Goal: Information Seeking & Learning: Check status

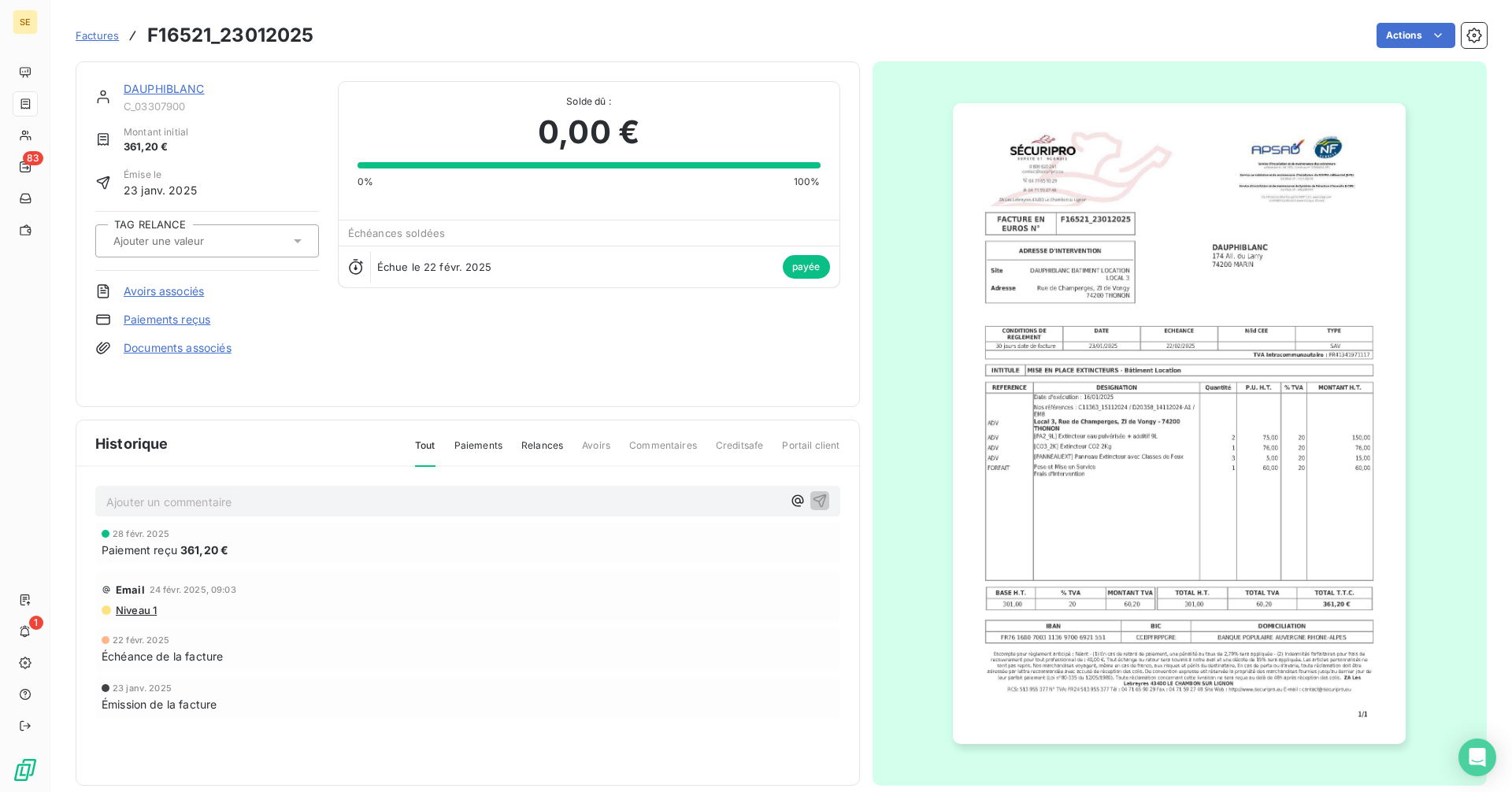
click at [96, 39] on span "Factures" at bounding box center [97, 35] width 43 height 13
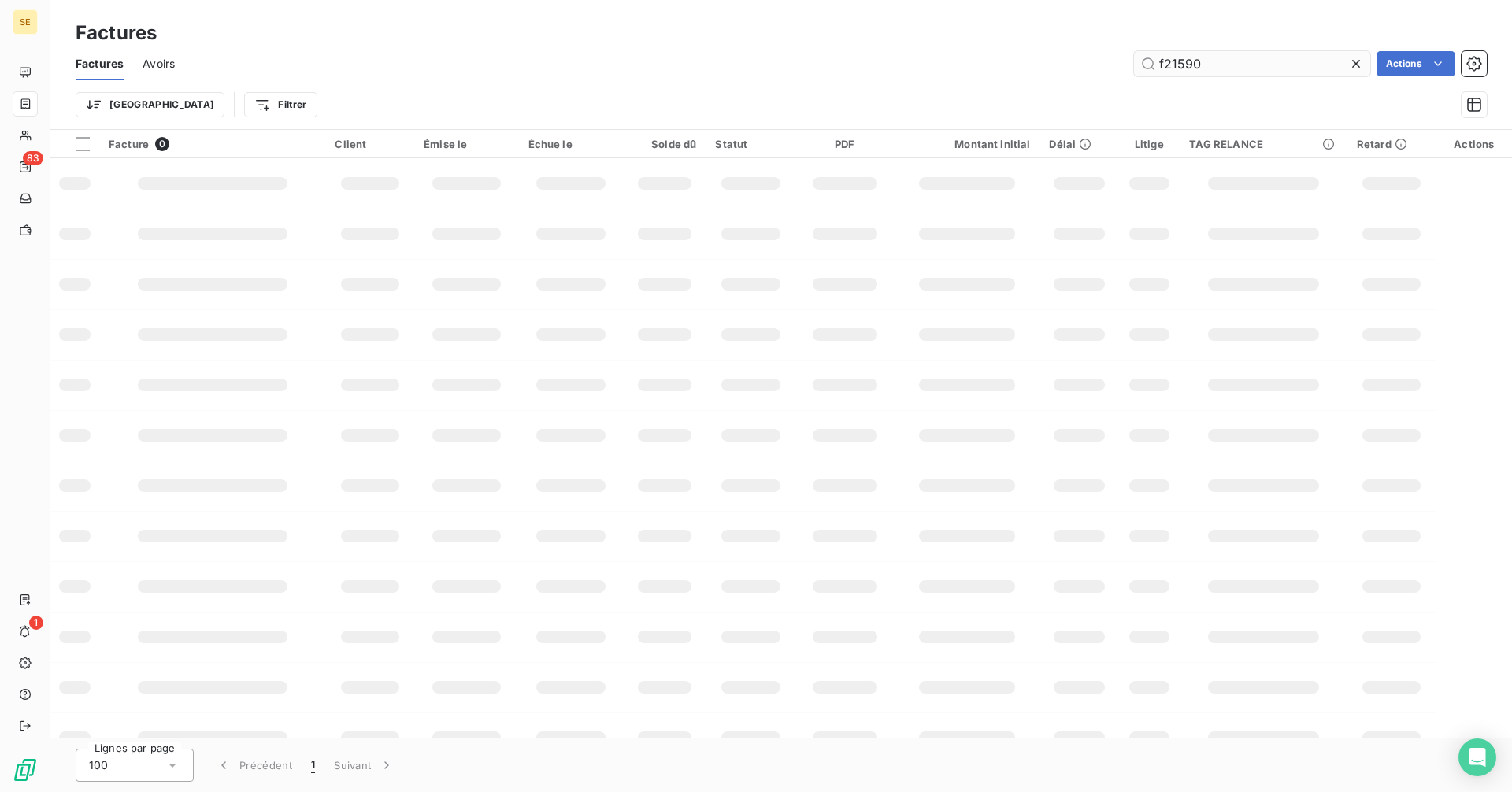
click at [1240, 64] on input "f21590" at bounding box center [1252, 64] width 237 height 26
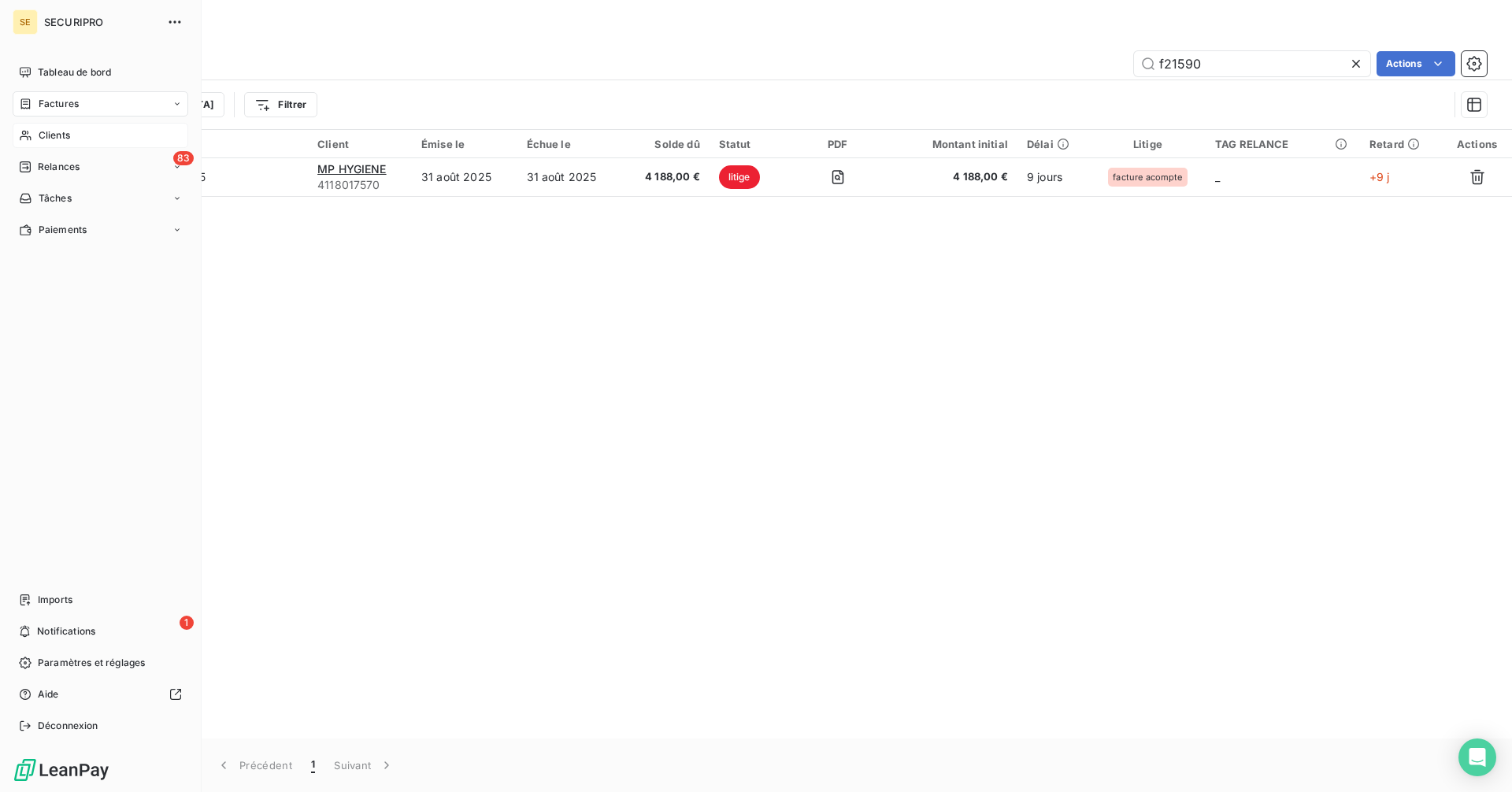
click at [45, 134] on span "Clients" at bounding box center [54, 136] width 31 height 14
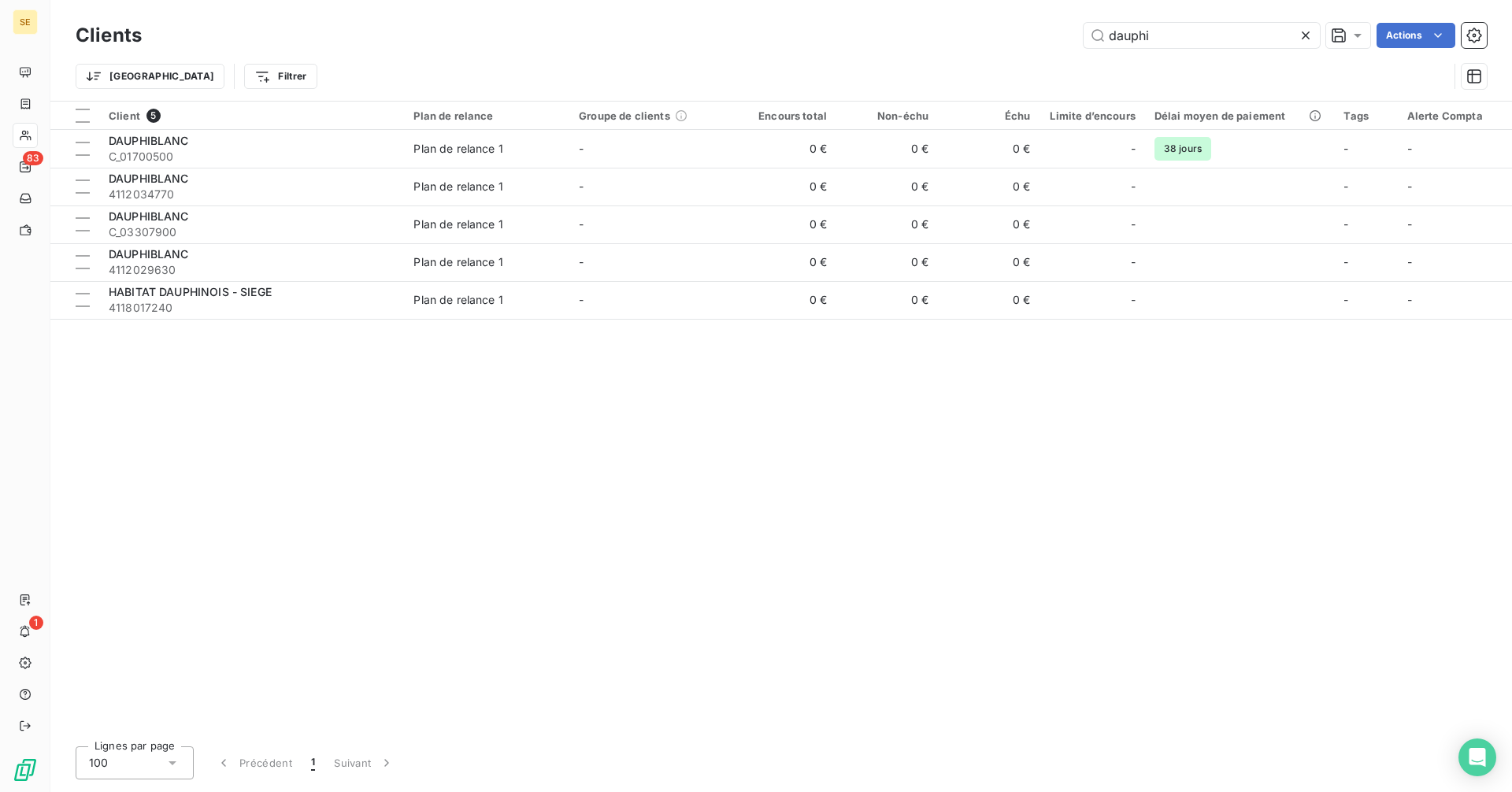
drag, startPoint x: 1168, startPoint y: 27, endPoint x: 989, endPoint y: 26, distance: 179.0
click at [989, 26] on div "dauphi Actions" at bounding box center [823, 36] width 1326 height 26
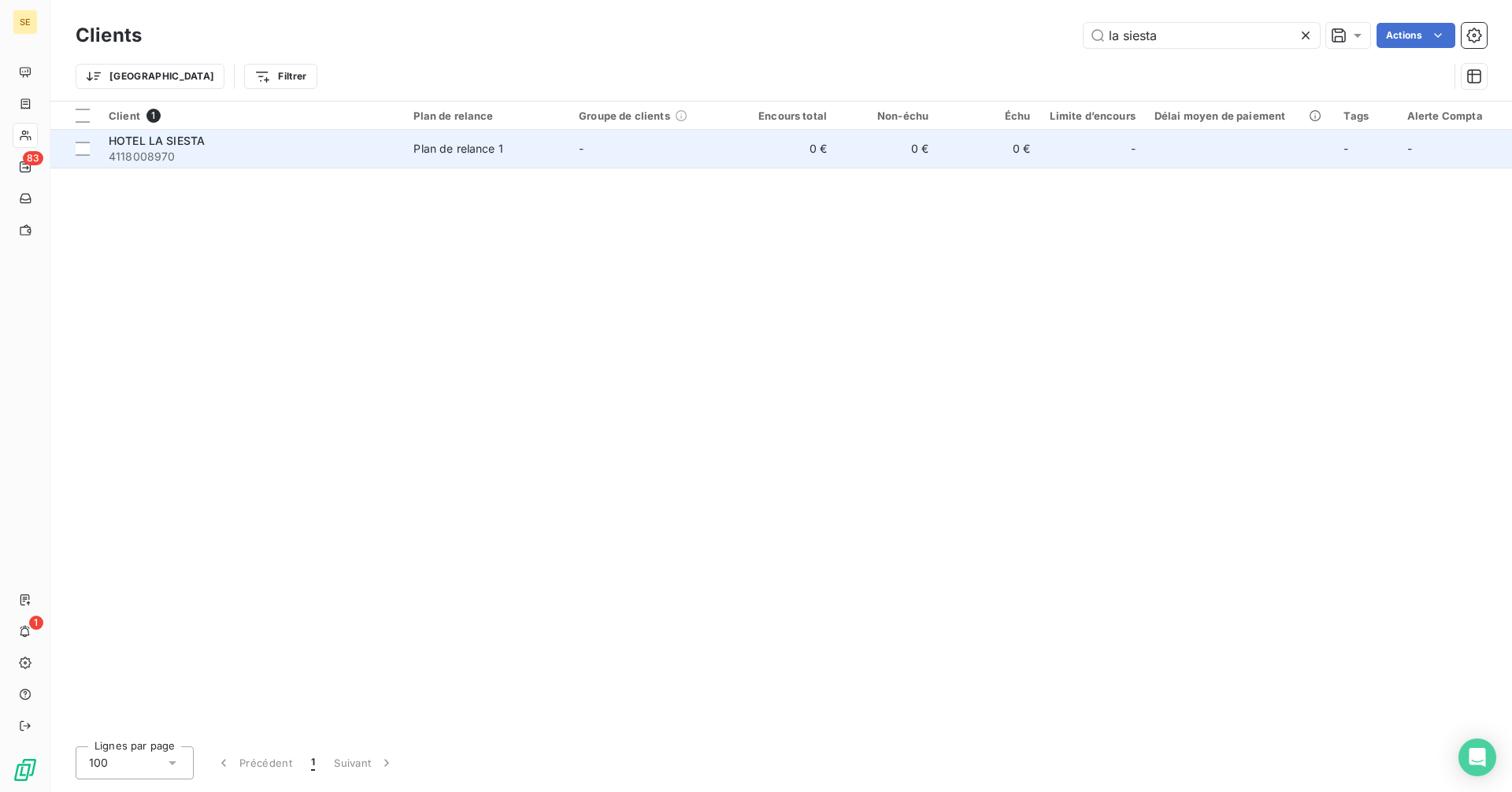
type input "la siesta"
click at [498, 155] on div "Plan de relance 1" at bounding box center [458, 149] width 90 height 16
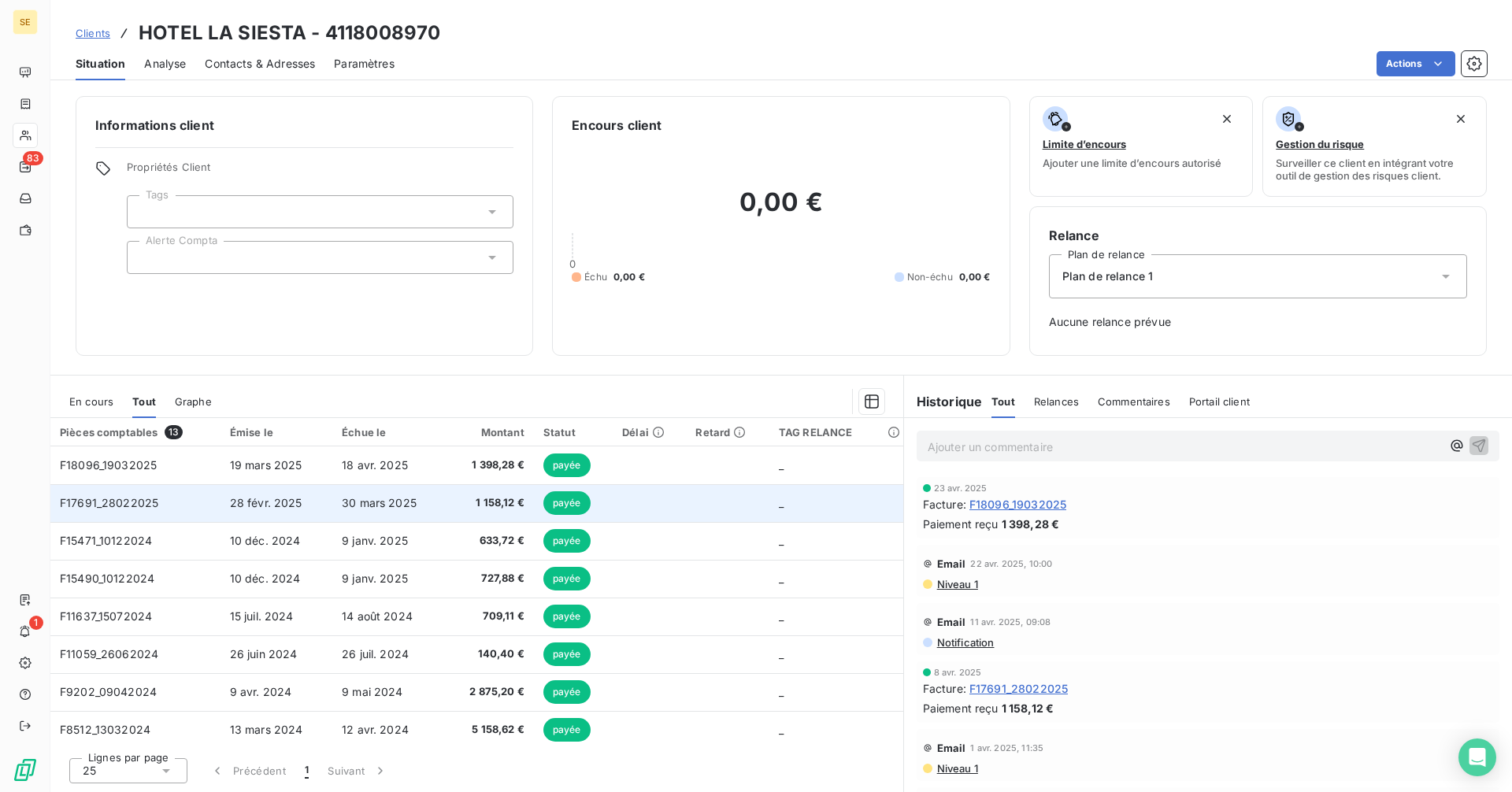
click at [285, 499] on span "28 févr. 2025" at bounding box center [266, 503] width 73 height 14
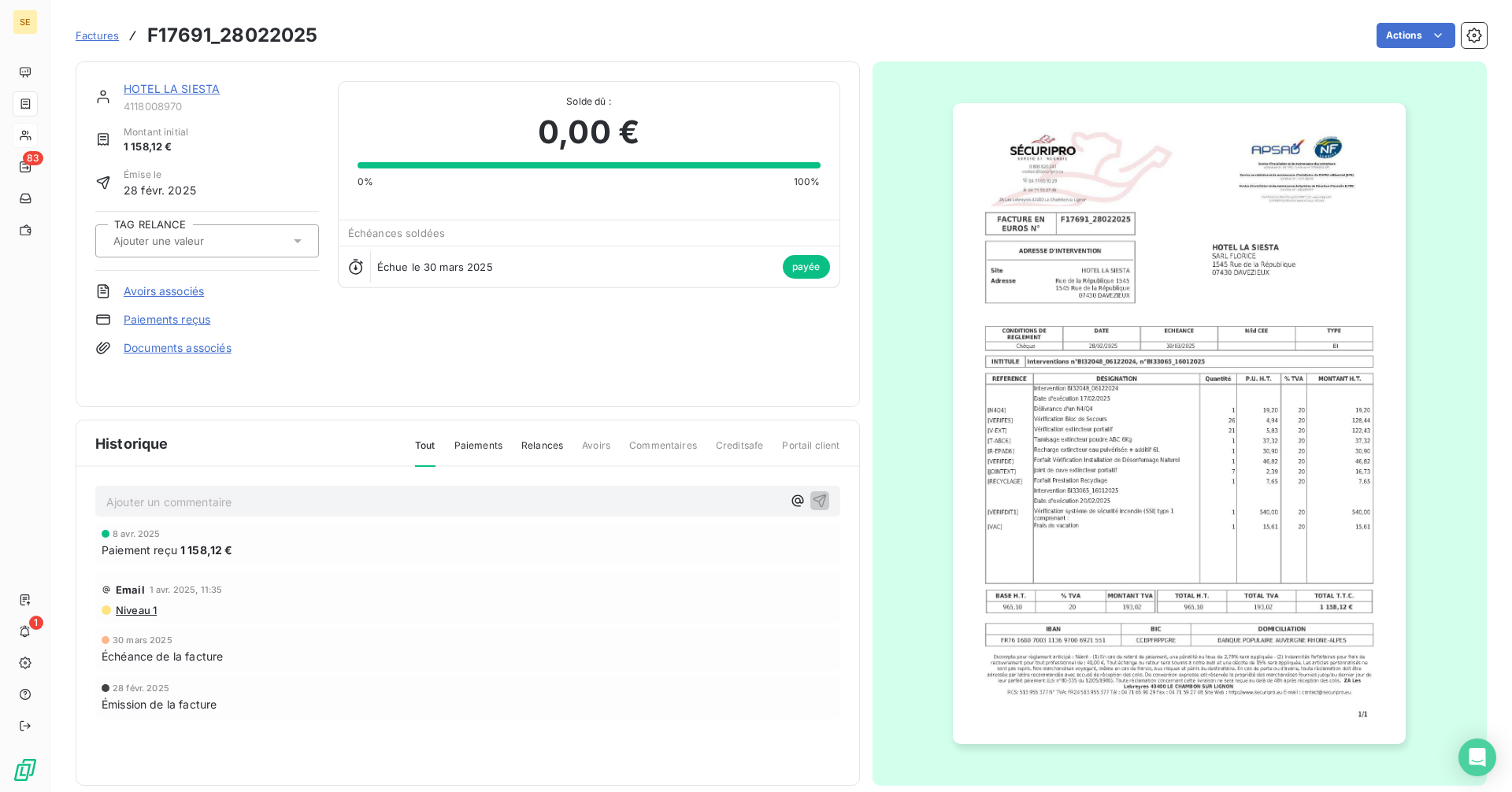
click at [196, 92] on link "HOTEL LA SIESTA" at bounding box center [172, 88] width 96 height 14
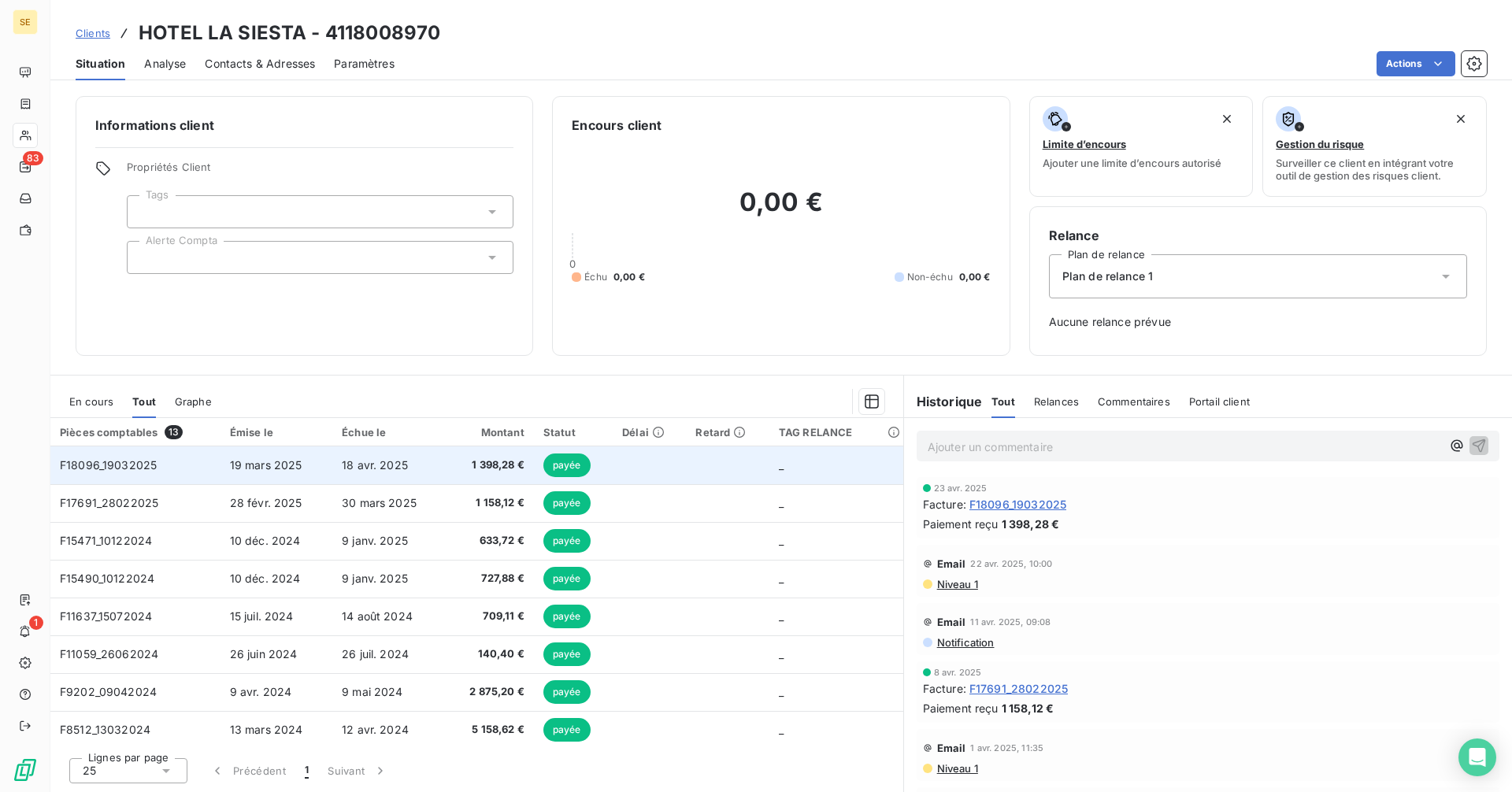
click at [260, 467] on span "19 mars 2025" at bounding box center [266, 464] width 73 height 14
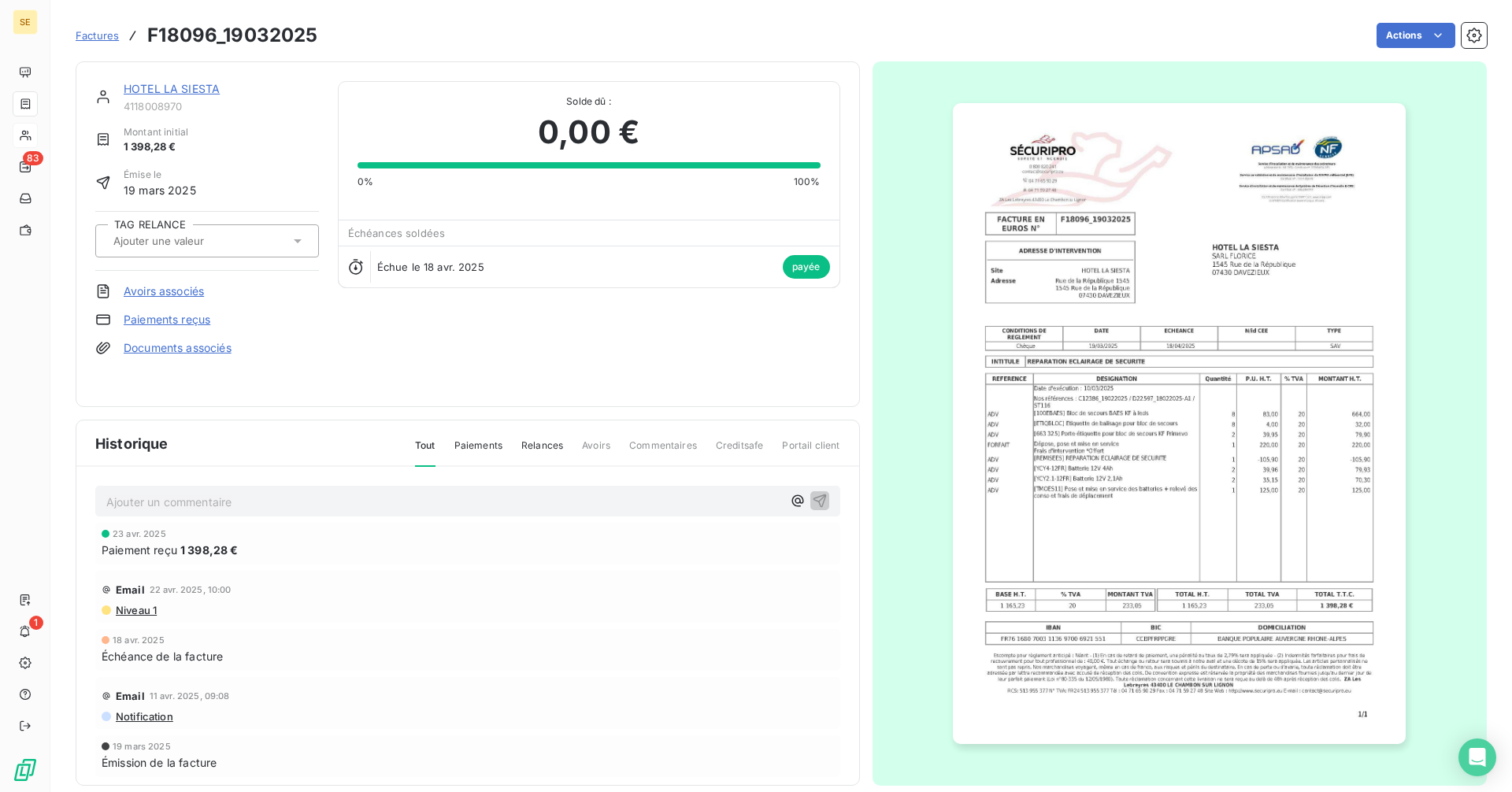
click at [1143, 467] on img "button" at bounding box center [1179, 424] width 453 height 641
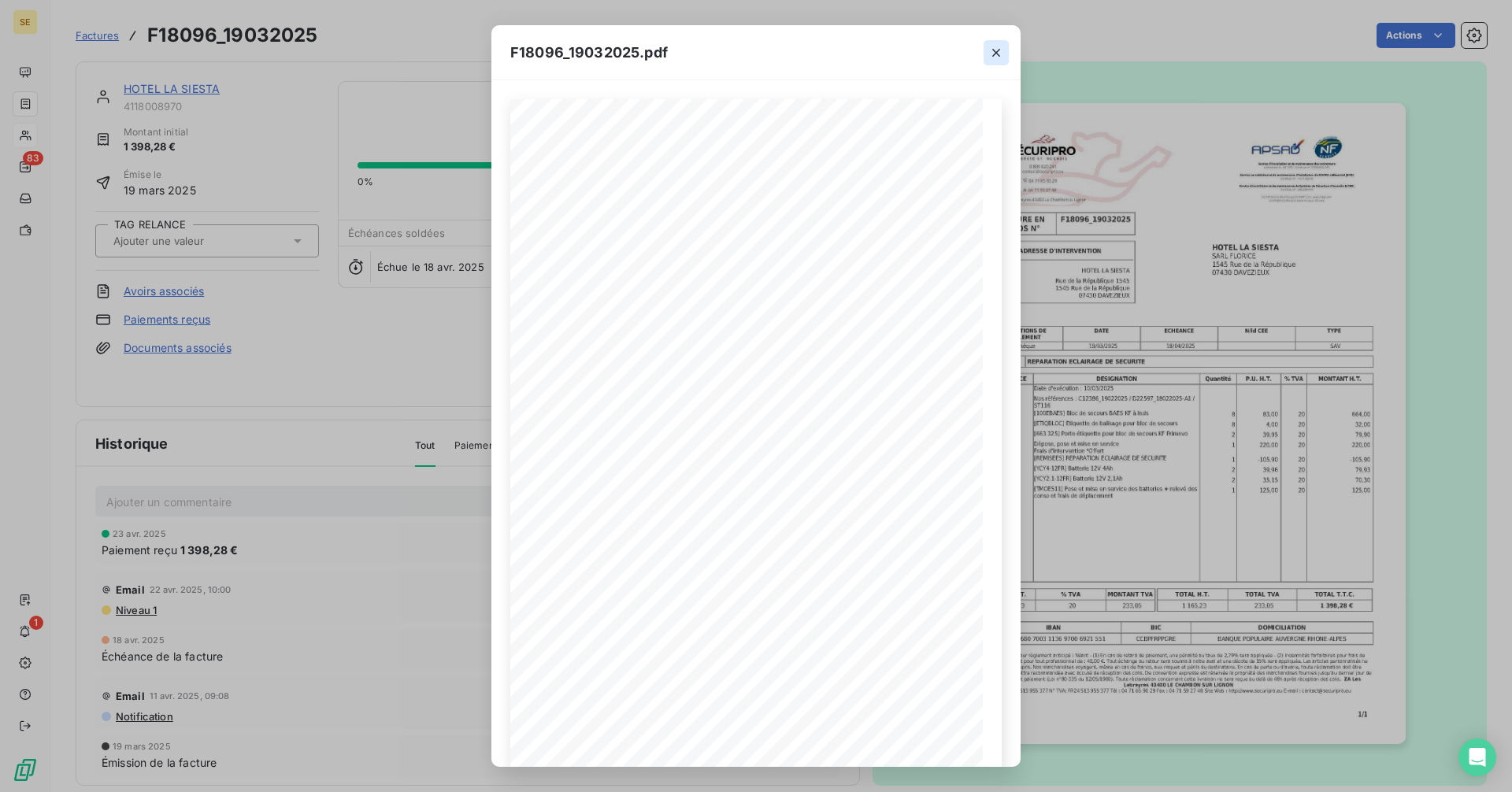
click at [997, 48] on icon "button" at bounding box center [996, 53] width 16 height 16
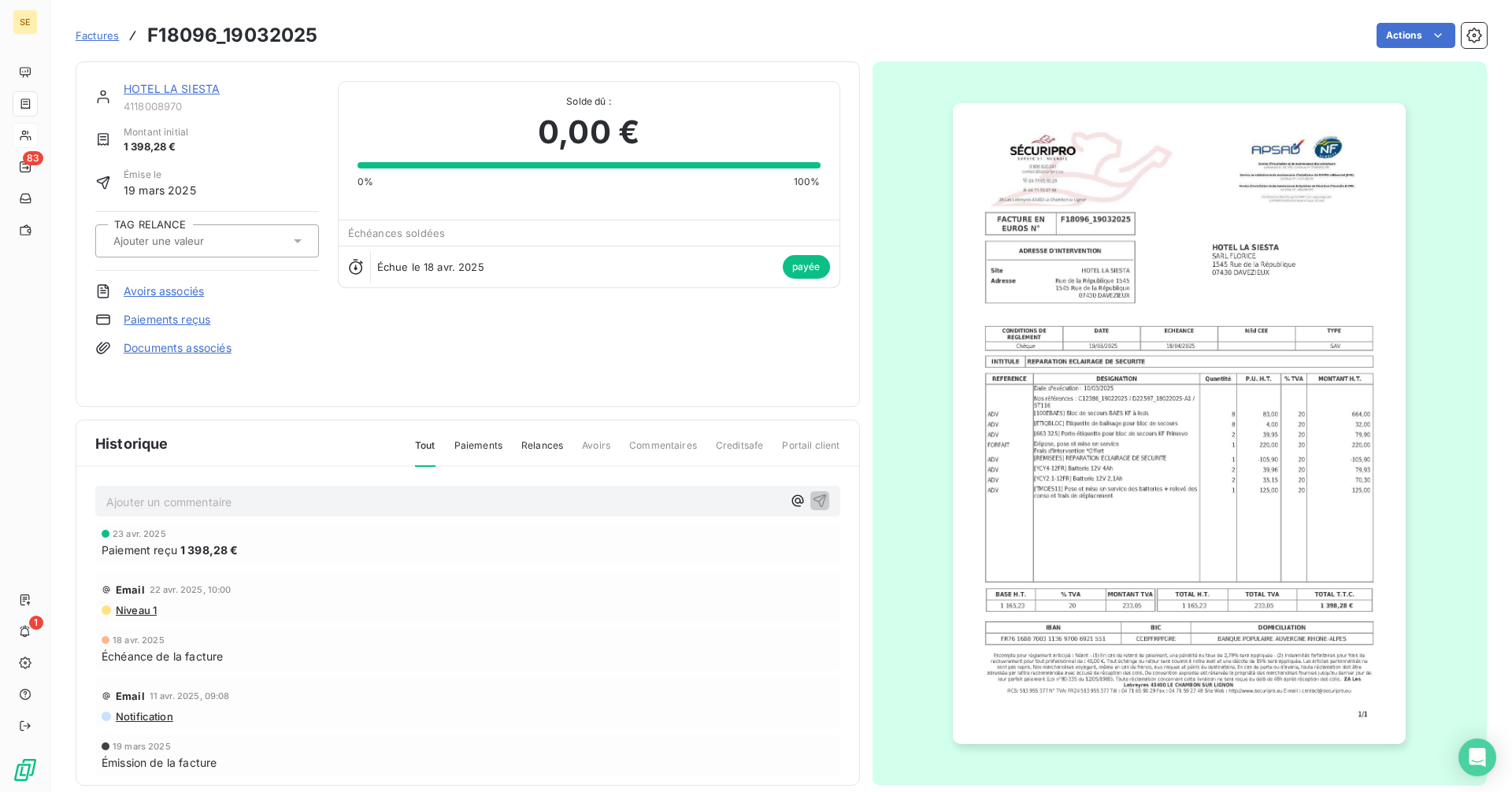
click at [182, 86] on link "HOTEL LA SIESTA" at bounding box center [172, 88] width 96 height 14
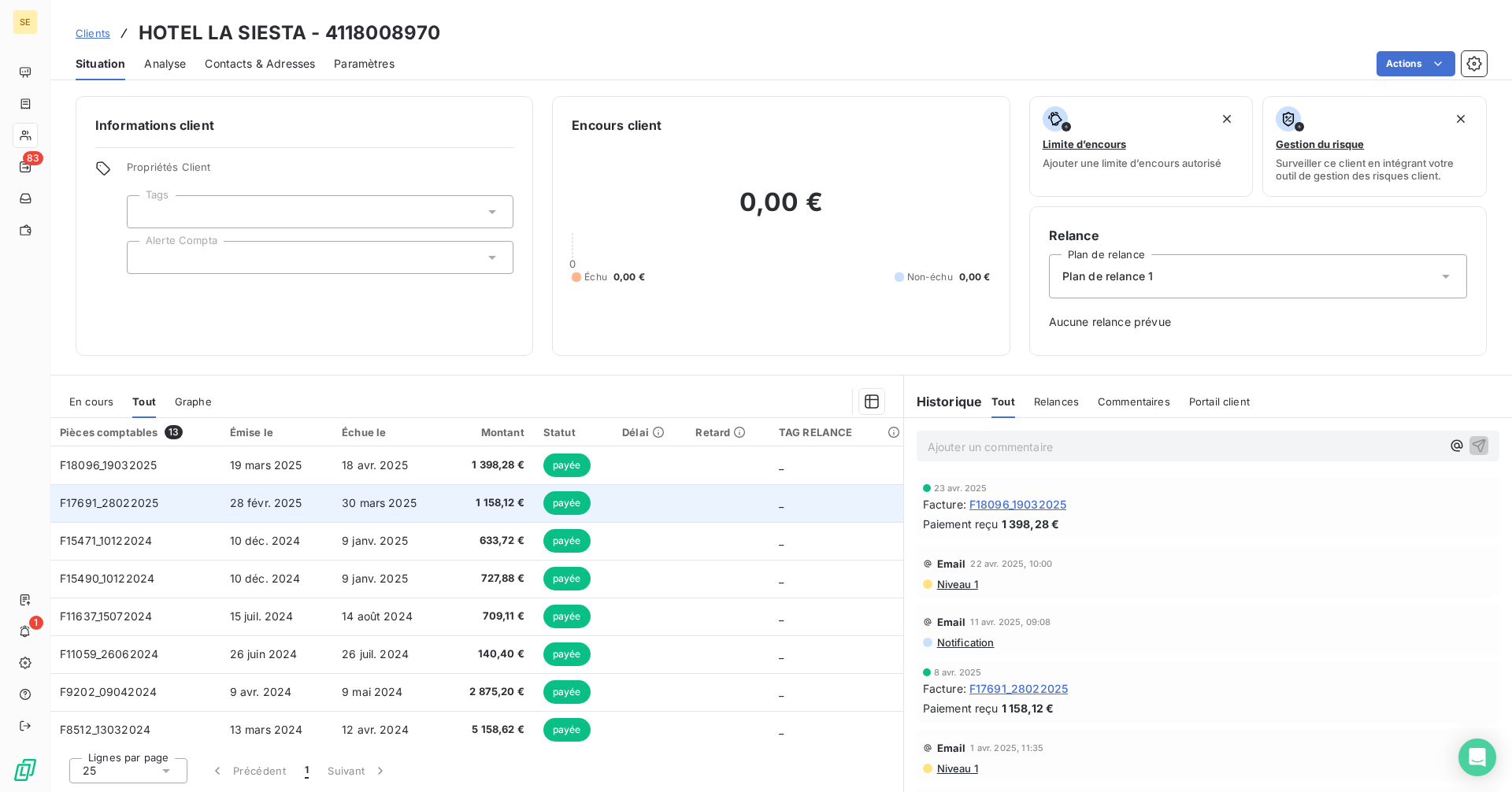
click at [360, 503] on span "30 mars 2025" at bounding box center [380, 503] width 75 height 14
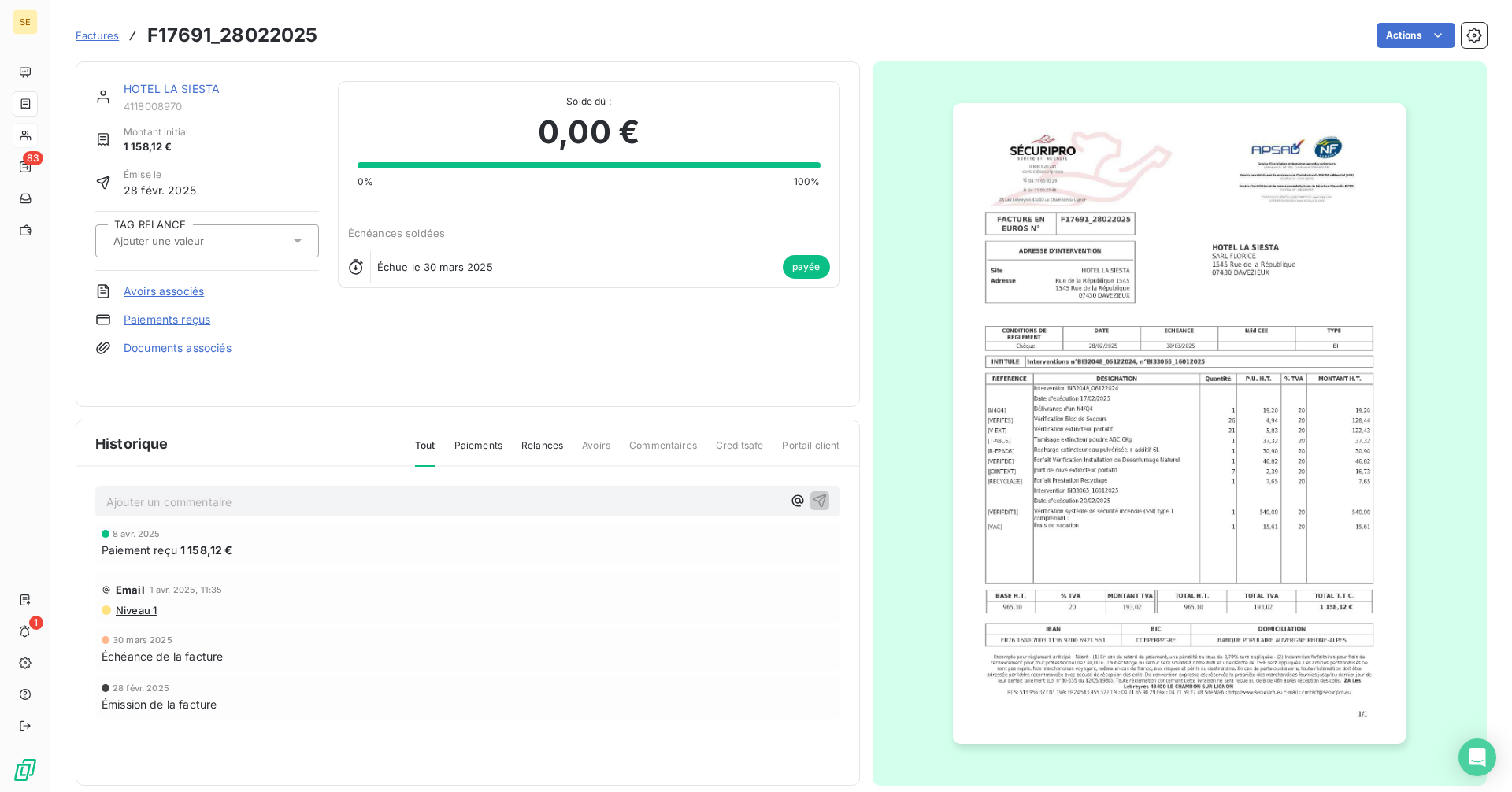
click at [1055, 307] on img "button" at bounding box center [1179, 424] width 453 height 641
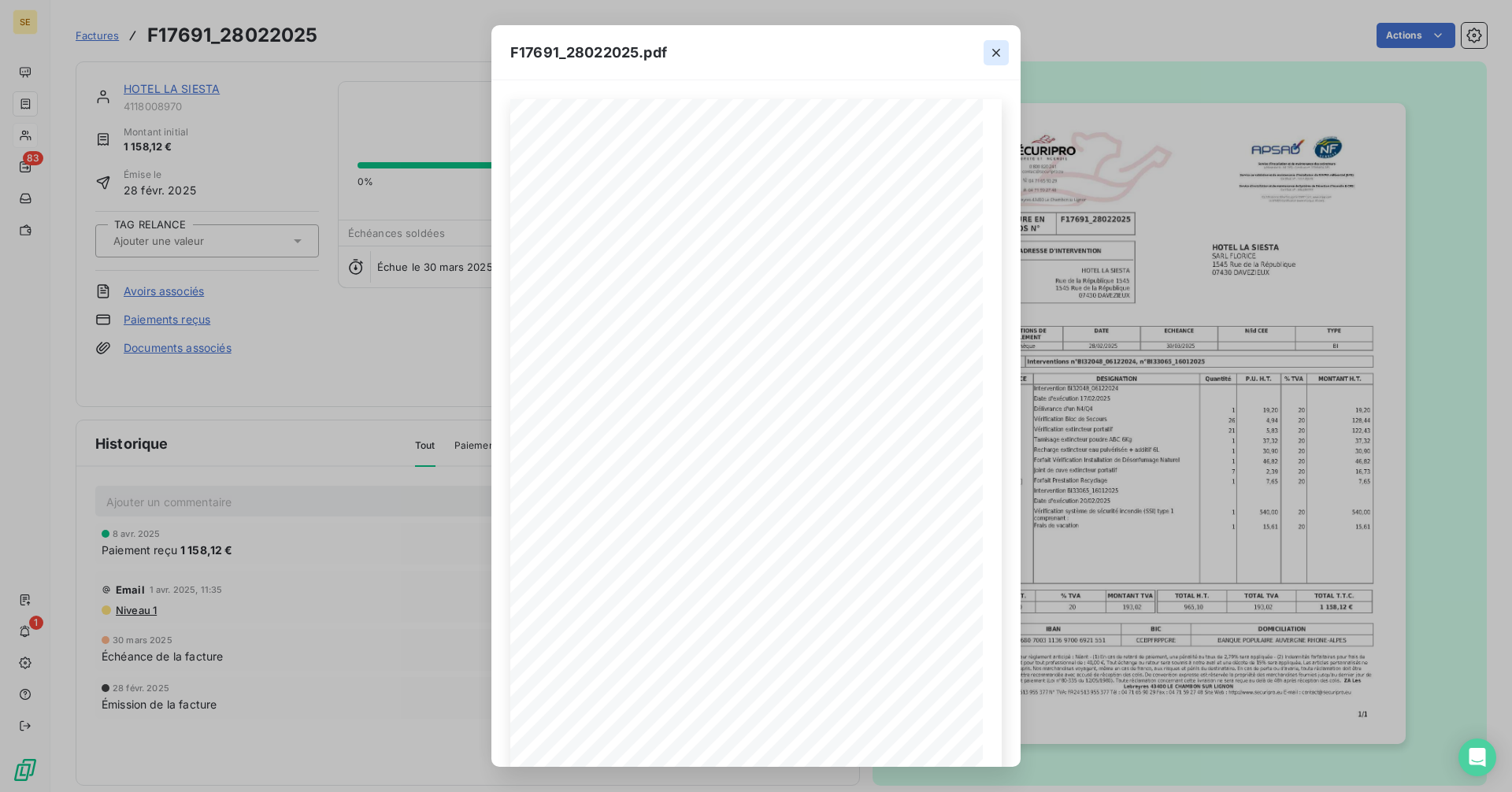
click at [993, 49] on icon "button" at bounding box center [996, 53] width 16 height 16
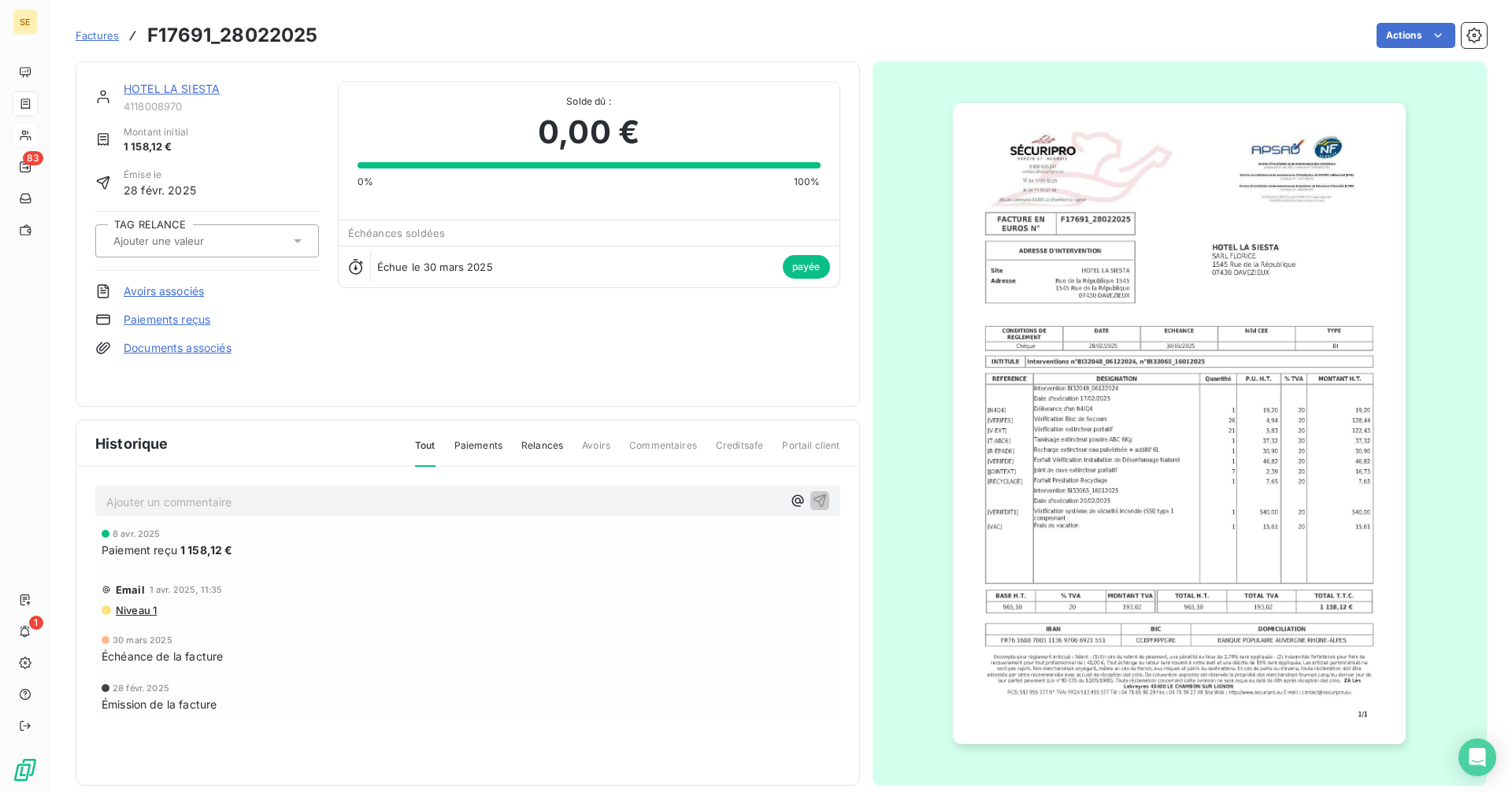
click at [183, 89] on link "HOTEL LA SIESTA" at bounding box center [172, 88] width 96 height 14
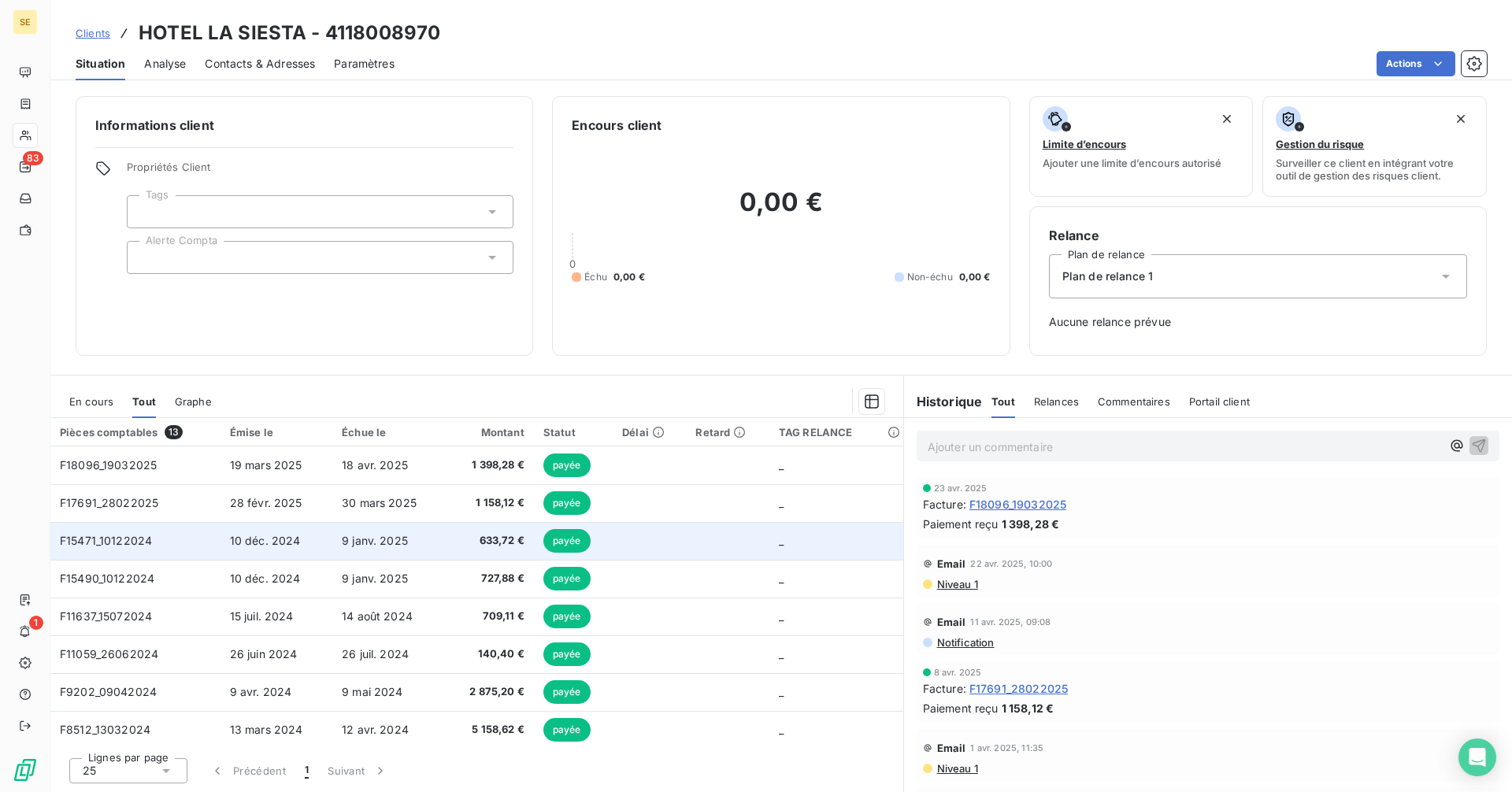
click at [357, 541] on span "9 janv. 2025" at bounding box center [375, 540] width 66 height 14
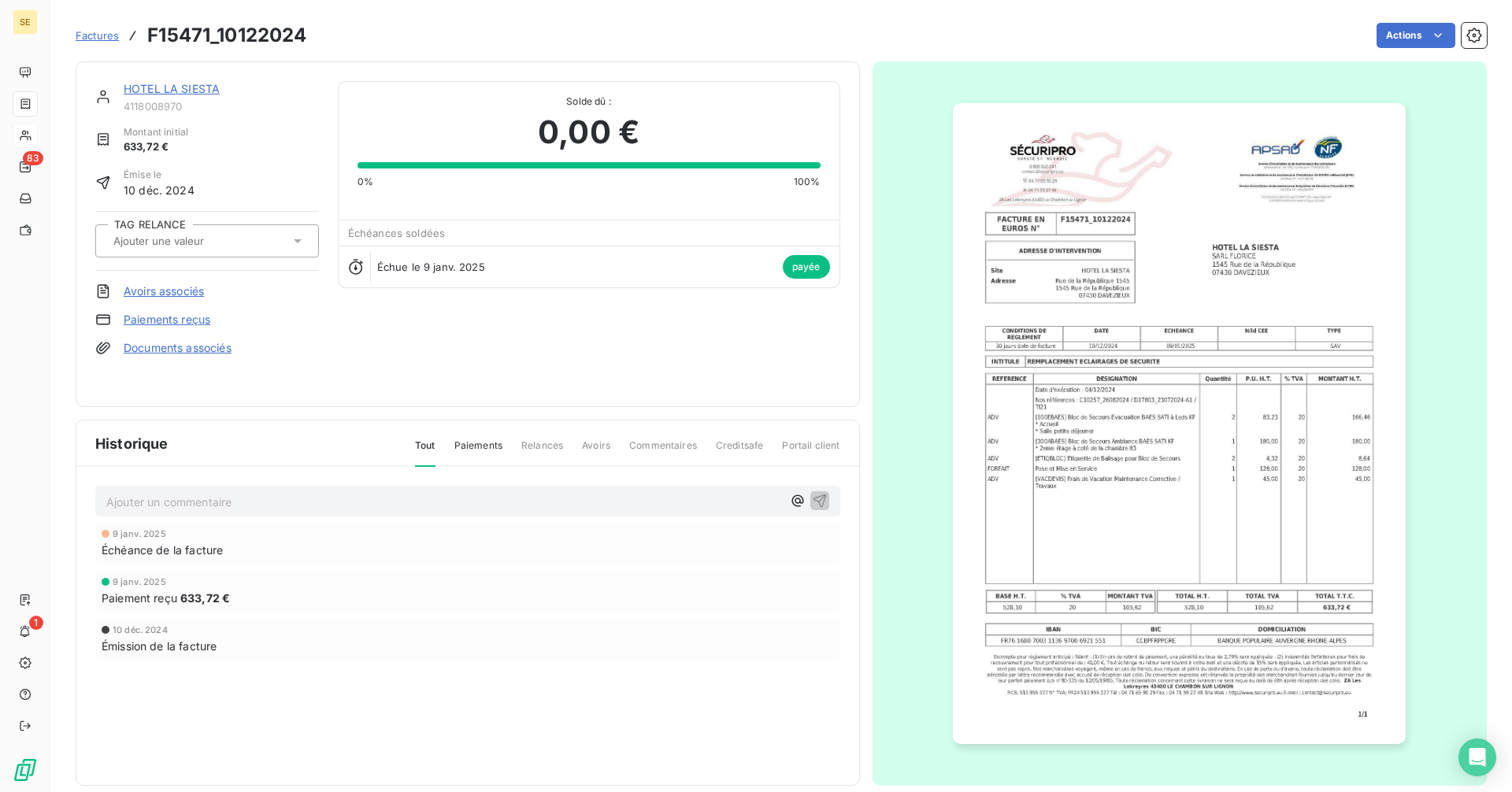
click at [178, 90] on link "HOTEL LA SIESTA" at bounding box center [172, 88] width 96 height 14
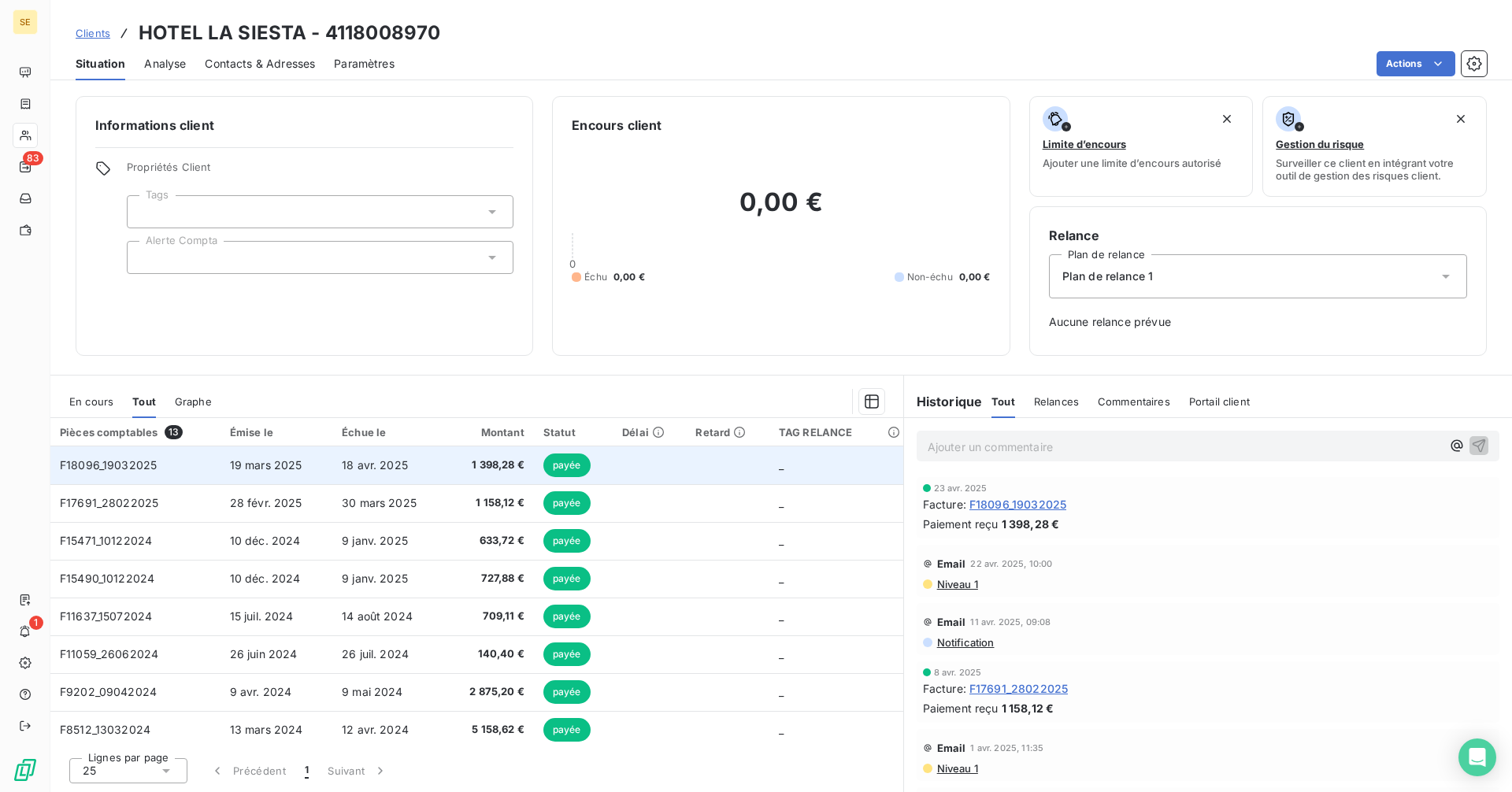
click at [458, 461] on span "1 398,28 €" at bounding box center [489, 465] width 70 height 16
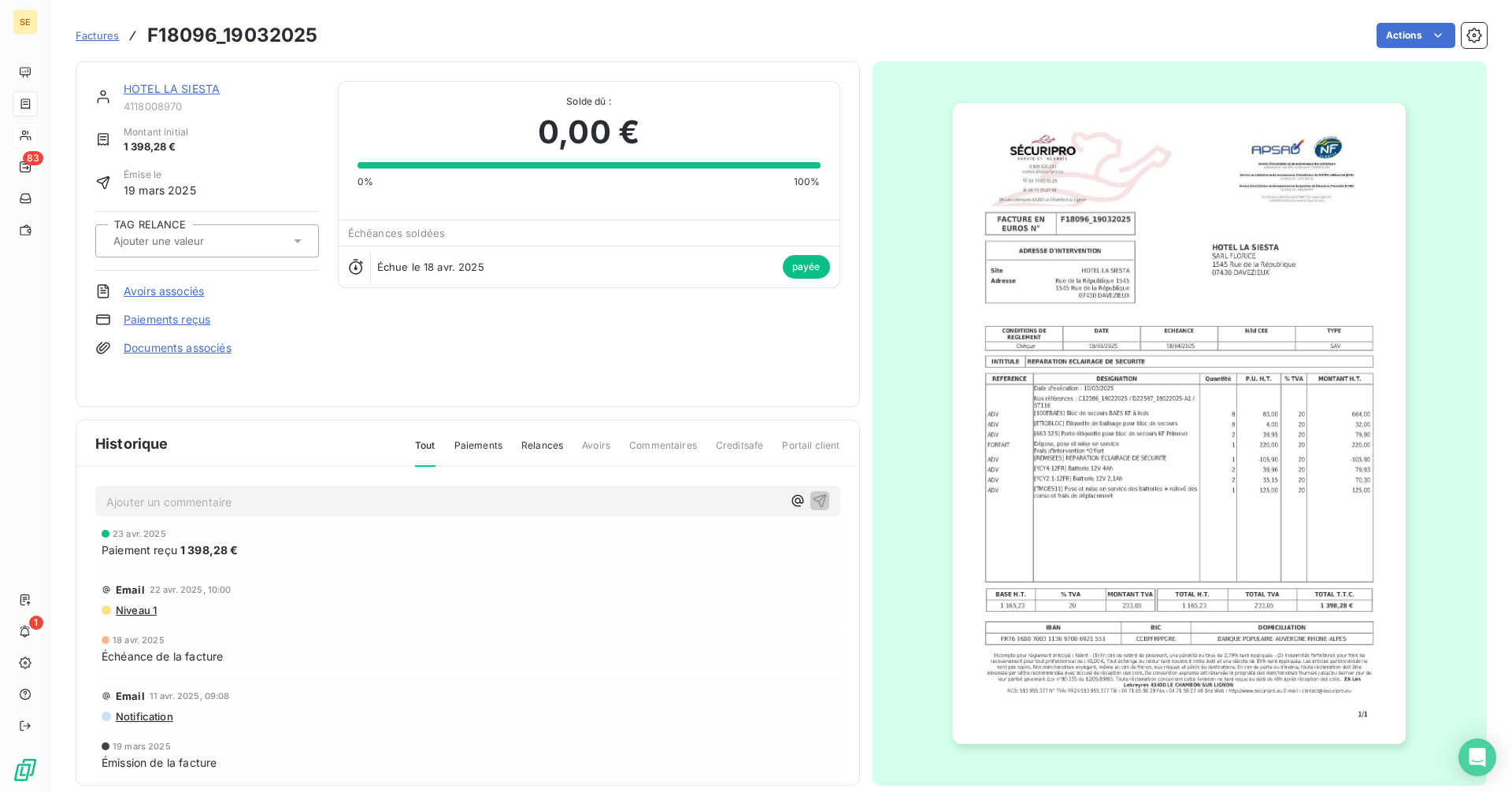
click at [198, 82] on link "HOTEL LA SIESTA" at bounding box center [172, 88] width 96 height 14
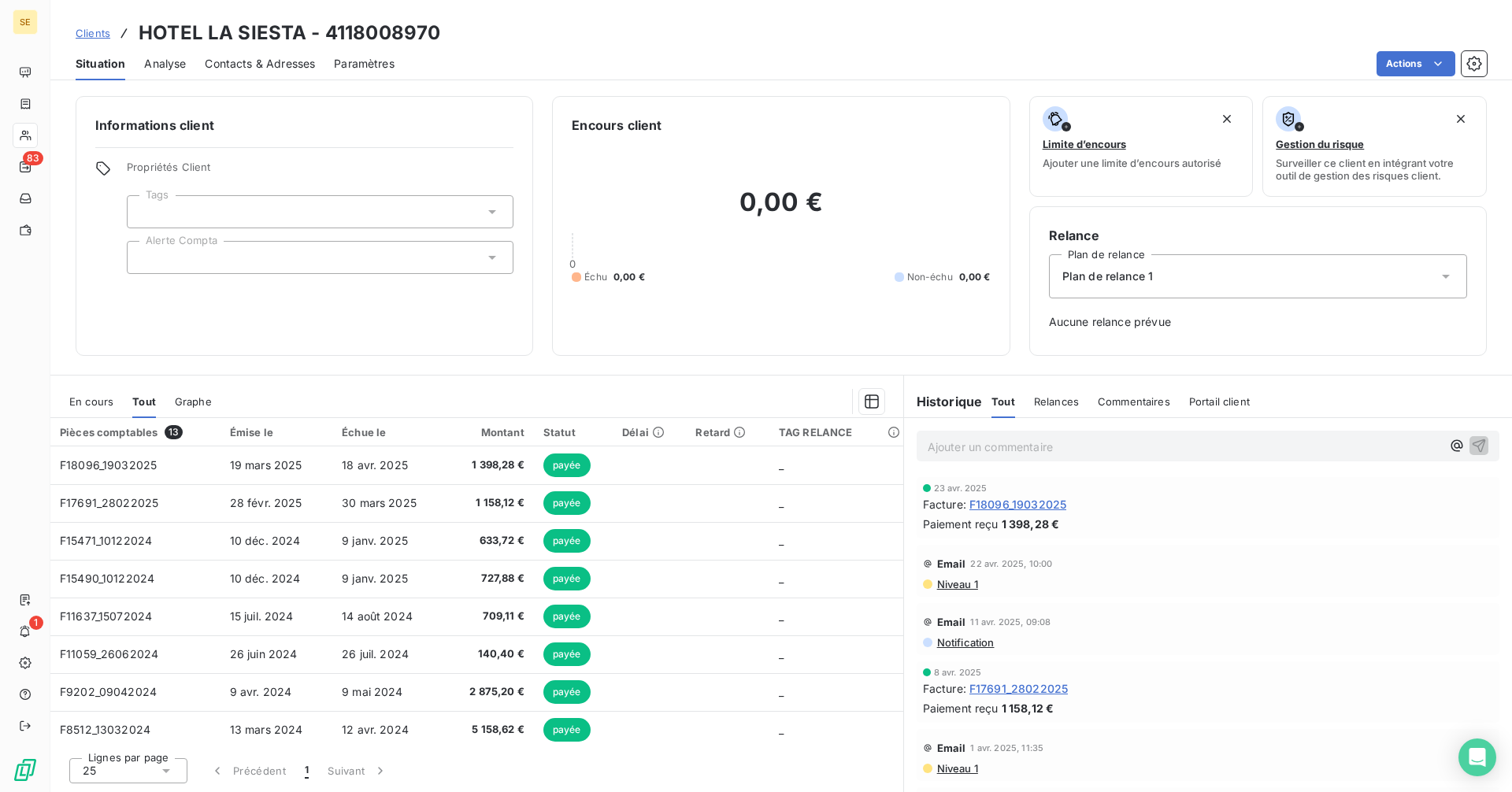
click at [281, 56] on span "Contacts & Adresses" at bounding box center [260, 64] width 110 height 16
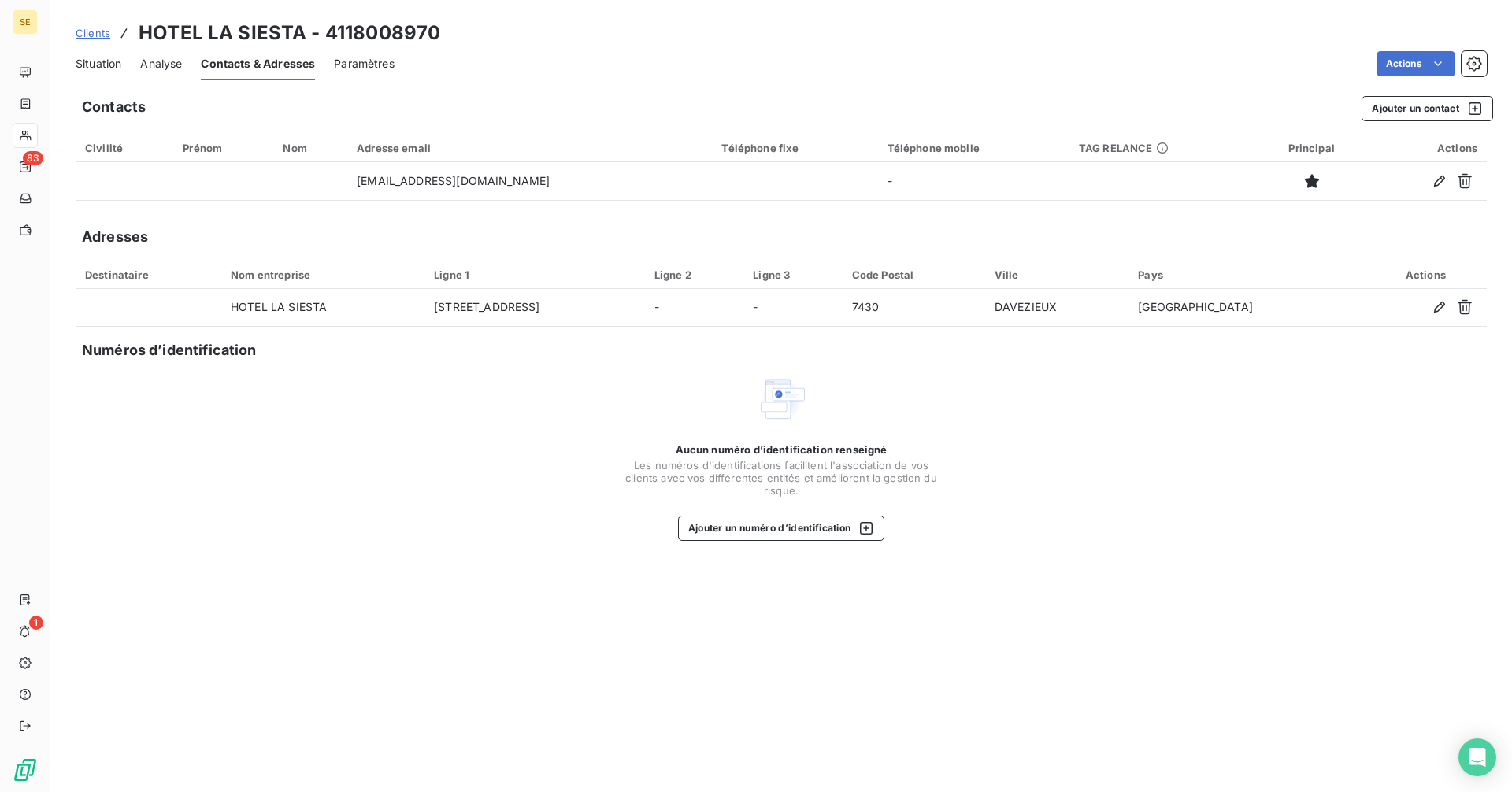
click at [90, 54] on div "Situation" at bounding box center [98, 63] width 46 height 33
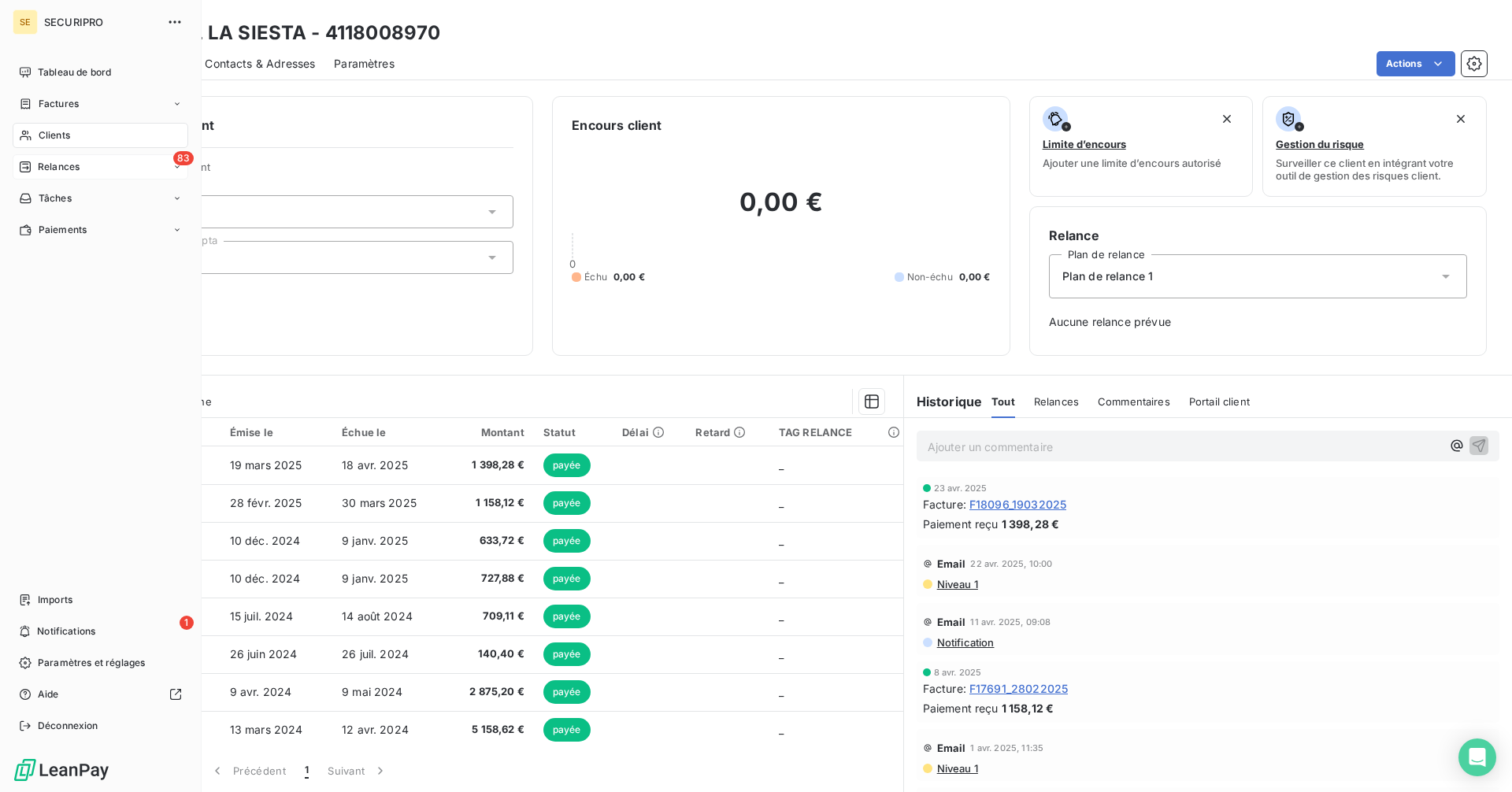
click at [34, 169] on div "Relances" at bounding box center [50, 167] width 61 height 14
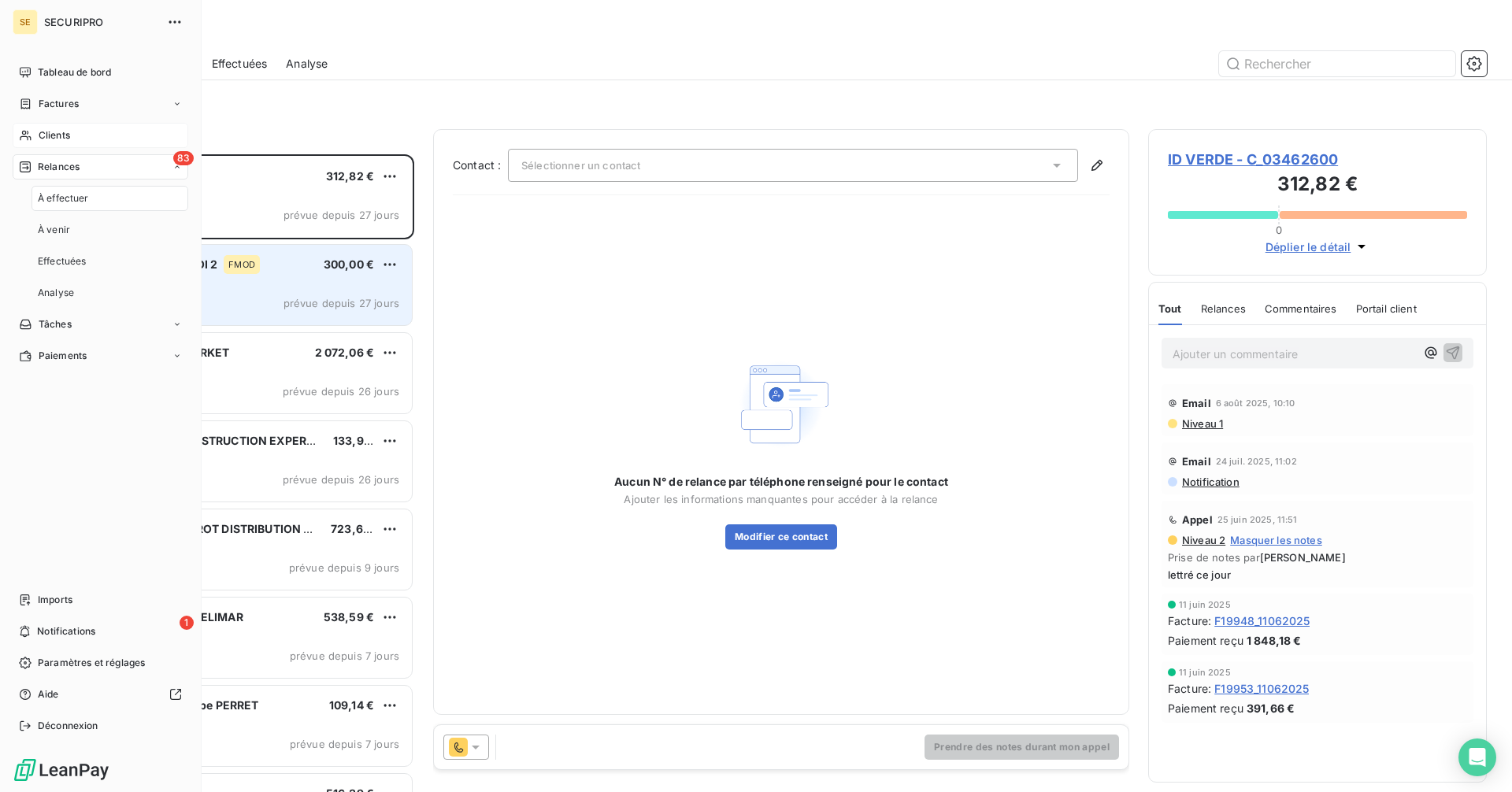
scroll to position [626, 327]
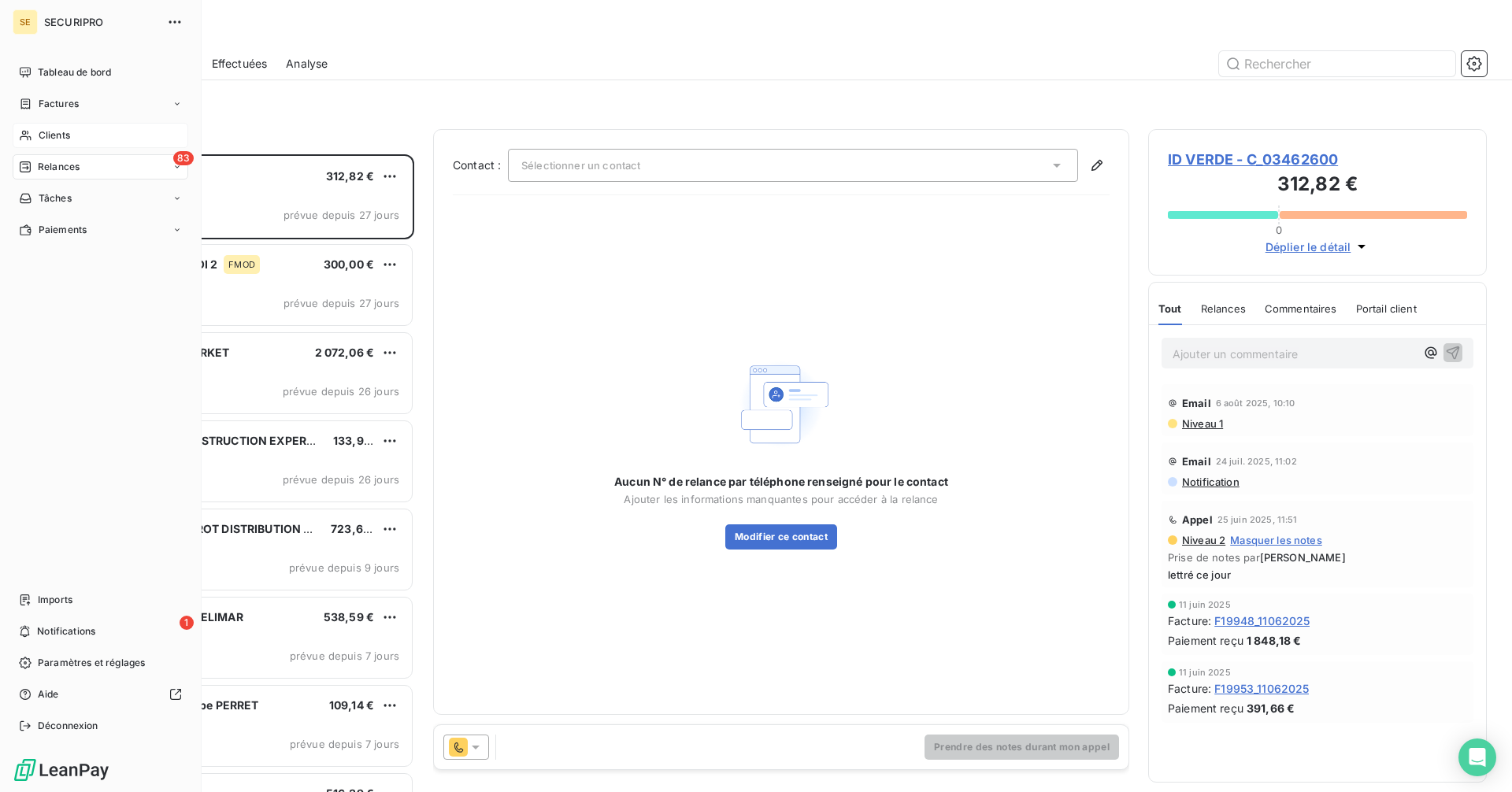
click at [48, 64] on div "Tableau de bord" at bounding box center [101, 73] width 176 height 26
